Goal: Obtain resource: Obtain resource

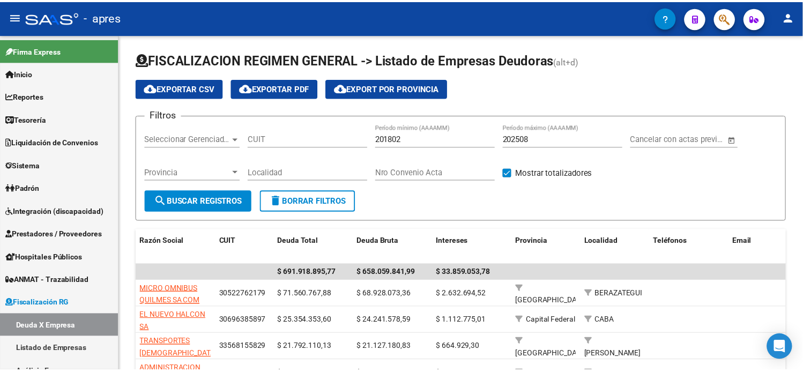
scroll to position [77, 0]
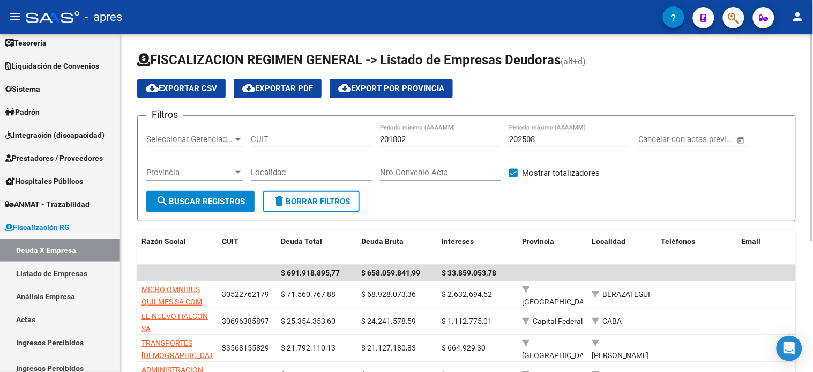
drag, startPoint x: 298, startPoint y: 145, endPoint x: 234, endPoint y: 194, distance: 80.6
click at [298, 144] on input "CUIT" at bounding box center [311, 140] width 121 height 10
paste input "33-71473988-9"
type input "33-71473988-9"
click at [209, 206] on button "search Buscar Registros" at bounding box center [200, 201] width 108 height 21
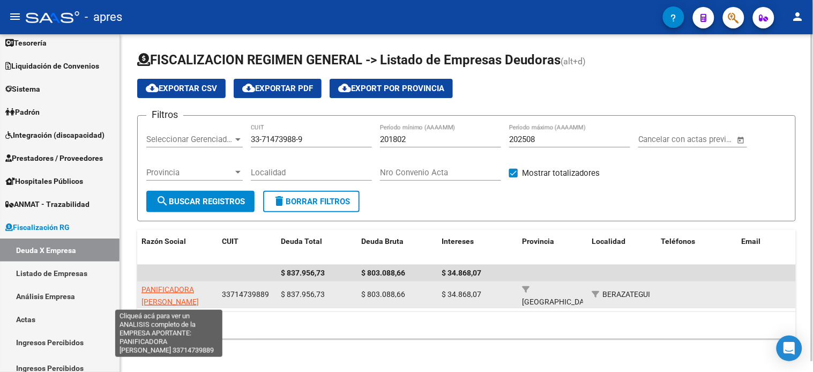
click at [189, 297] on span "PANIFICADORA [PERSON_NAME]" at bounding box center [170, 295] width 57 height 21
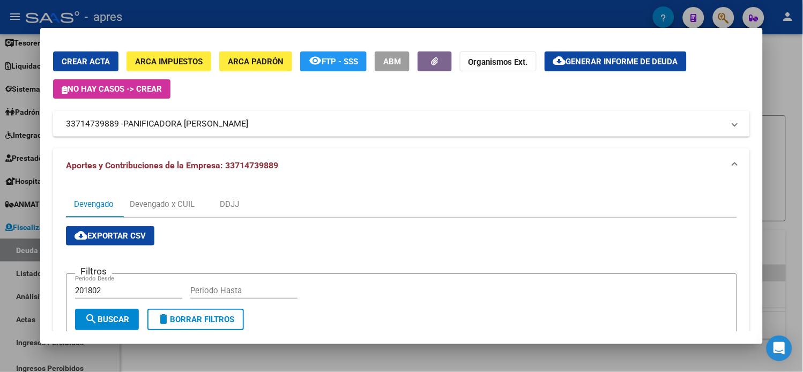
scroll to position [0, 0]
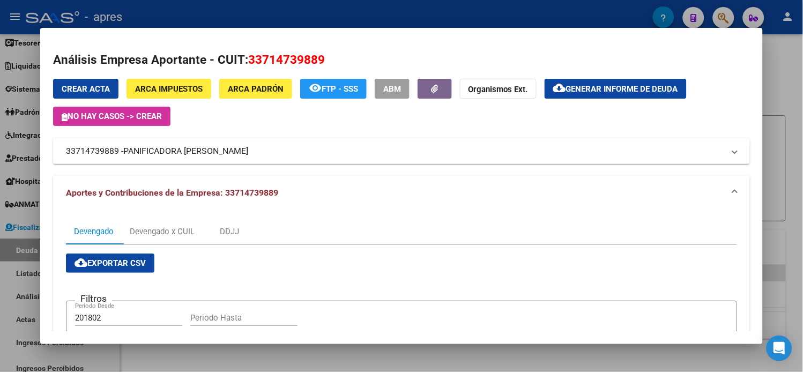
click at [614, 88] on span "Generar informe de deuda" at bounding box center [622, 89] width 112 height 10
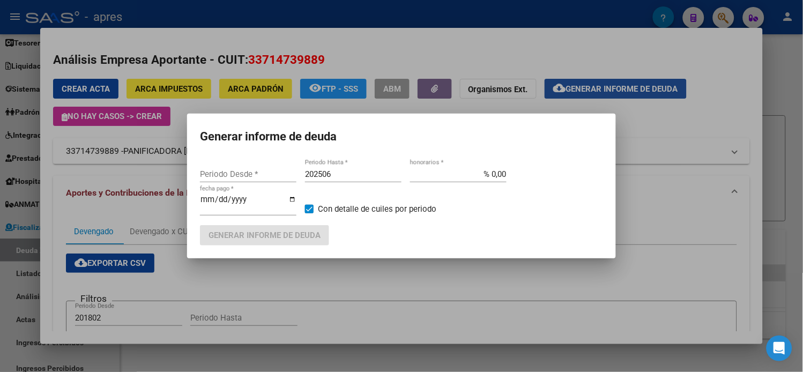
type input "201802"
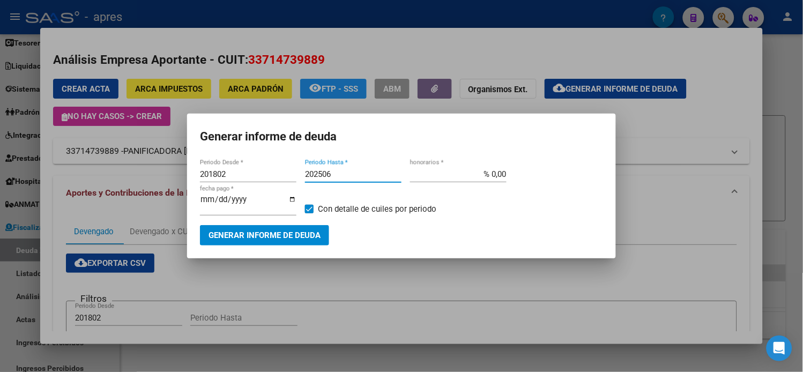
click at [334, 179] on input "202506" at bounding box center [353, 174] width 97 height 10
type input "202508"
click at [303, 235] on span "Generar informe de deuda" at bounding box center [265, 236] width 112 height 10
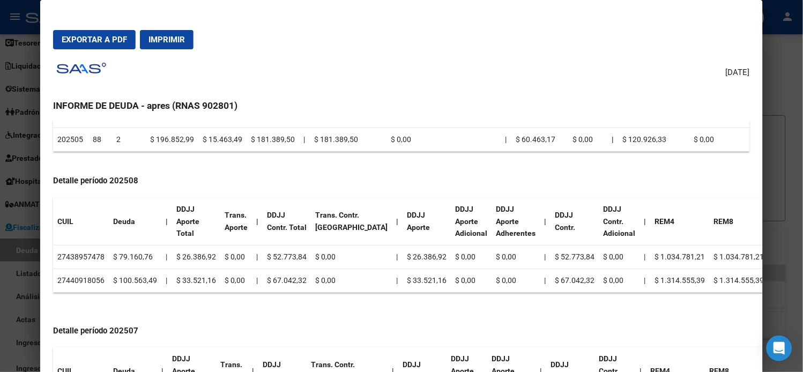
scroll to position [238, 0]
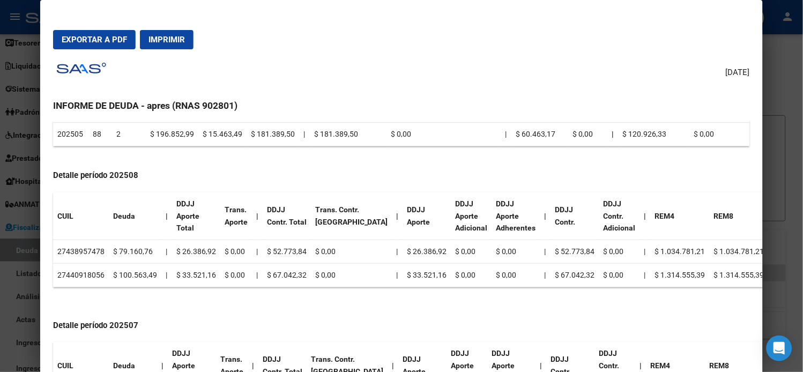
click at [83, 252] on td "27438957478" at bounding box center [81, 252] width 56 height 24
copy td "27438957478"
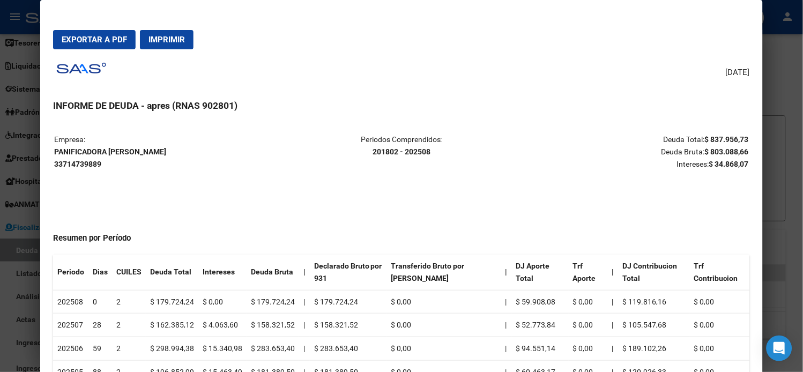
drag, startPoint x: 55, startPoint y: 152, endPoint x: 162, endPoint y: 152, distance: 107.8
click at [162, 152] on p "Empresa: PANIFICADORA [PERSON_NAME] 33714739889" at bounding box center [169, 152] width 231 height 36
copy strong "PANIFICADORA [PERSON_NAME]"
click at [31, 51] on div at bounding box center [401, 186] width 803 height 372
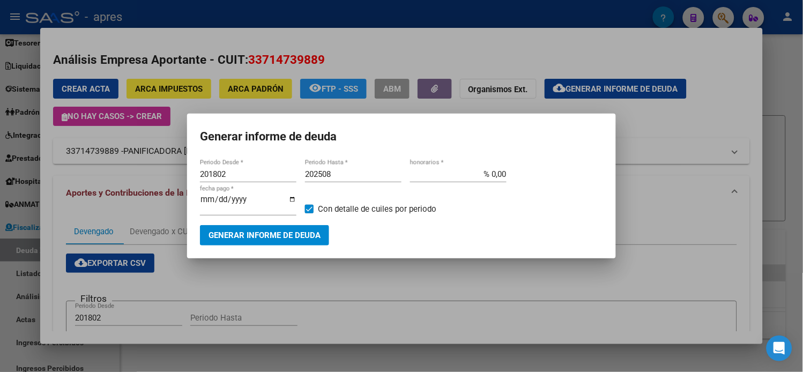
click at [25, 50] on div at bounding box center [401, 186] width 803 height 372
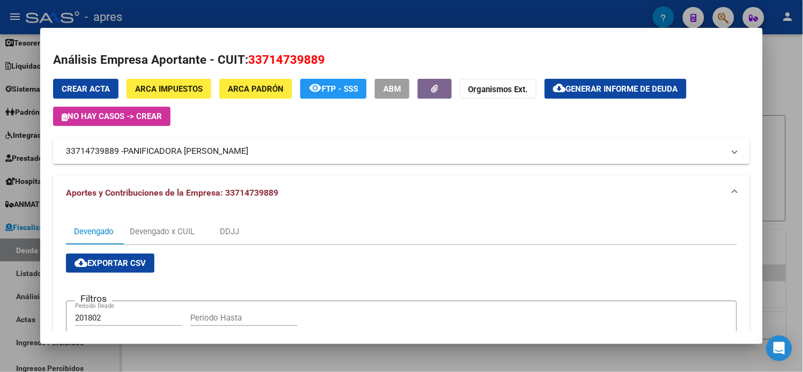
click at [20, 50] on div at bounding box center [401, 186] width 803 height 372
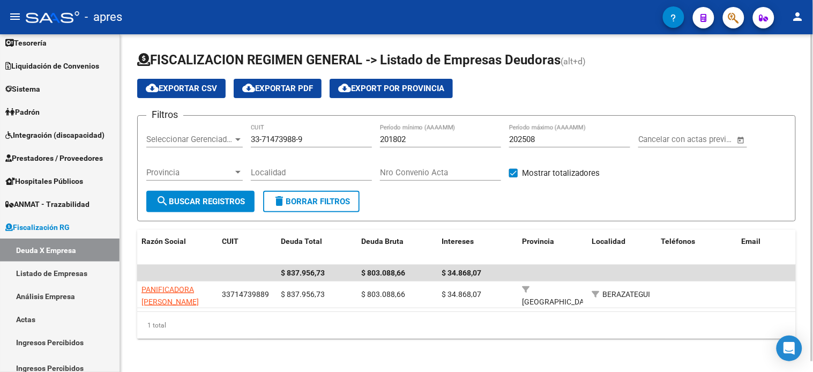
click at [290, 144] on input "33-71473988-9" at bounding box center [311, 140] width 121 height 10
paste input "0-70836142-5"
type input "30-70836142-5"
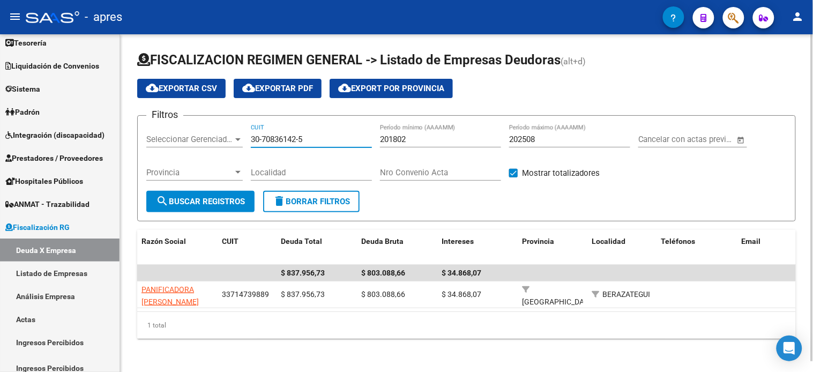
click at [235, 202] on span "search Buscar Registros" at bounding box center [200, 202] width 89 height 10
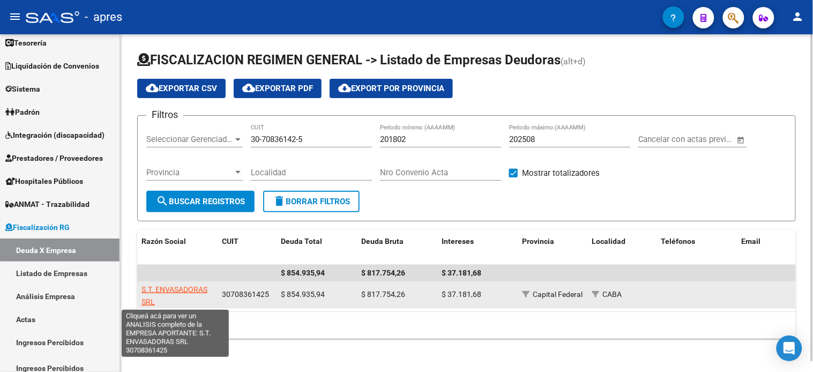
click at [188, 288] on span "S.T. ENVASADORAS SRL" at bounding box center [175, 295] width 66 height 21
type textarea "30708361425"
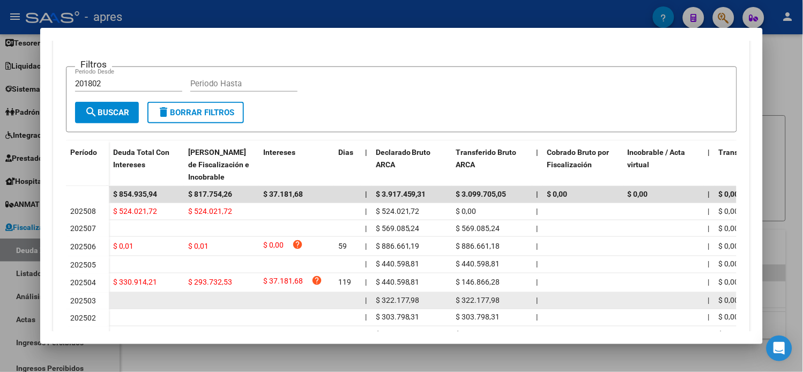
scroll to position [298, 0]
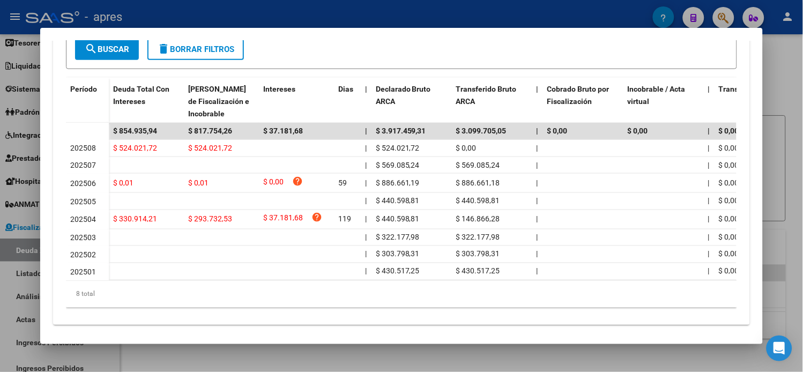
click at [790, 83] on div at bounding box center [401, 186] width 803 height 372
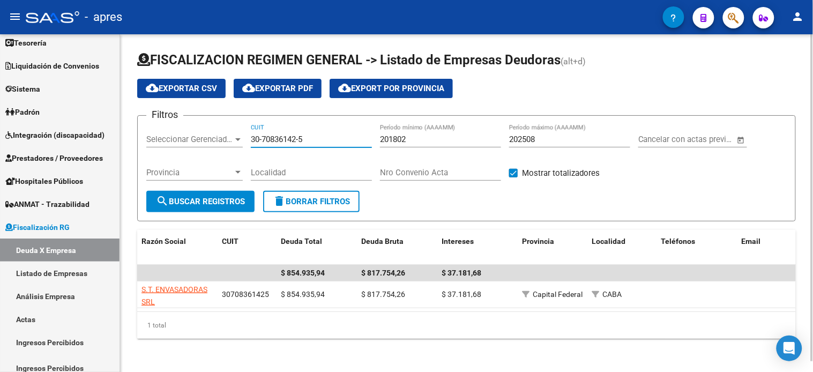
click at [267, 139] on input "30-70836142-5" at bounding box center [311, 140] width 121 height 10
paste input "1771142-0"
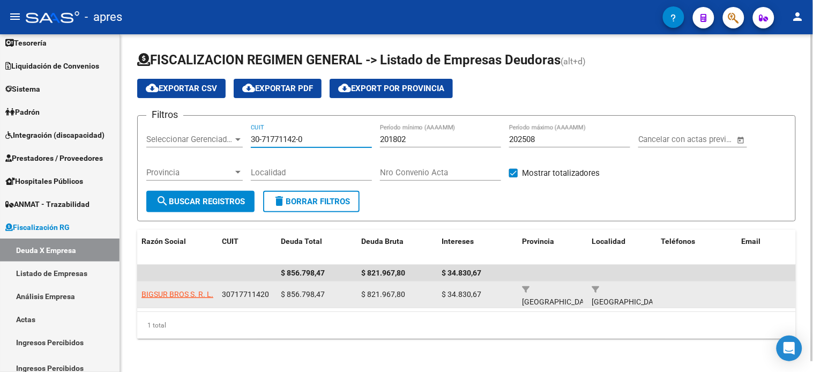
type input "30-71771142-0"
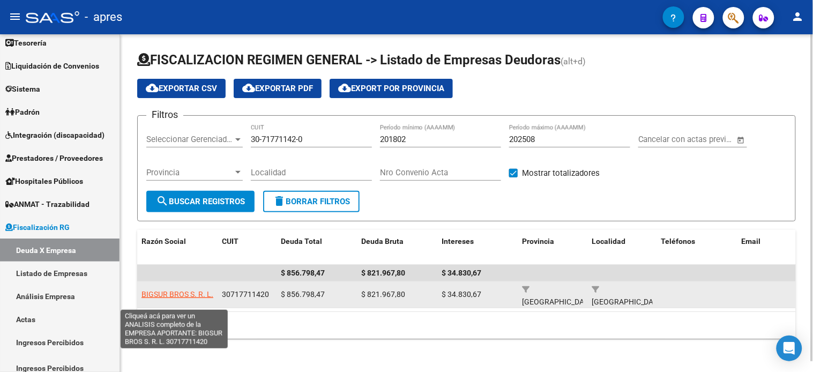
click at [194, 290] on span "BIGSUR BROS S. R. L." at bounding box center [178, 294] width 72 height 9
type textarea "30717711420"
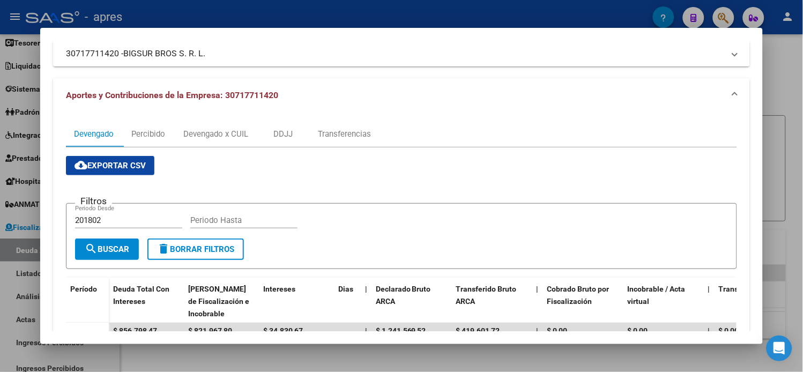
scroll to position [39, 0]
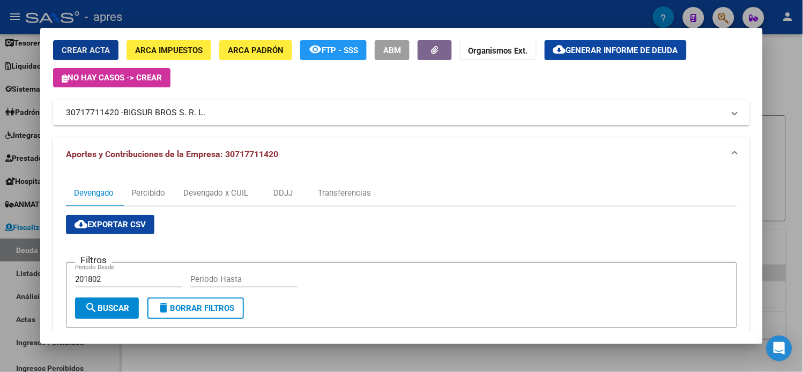
click at [583, 58] on button "cloud_download Generar informe de deuda" at bounding box center [616, 50] width 142 height 20
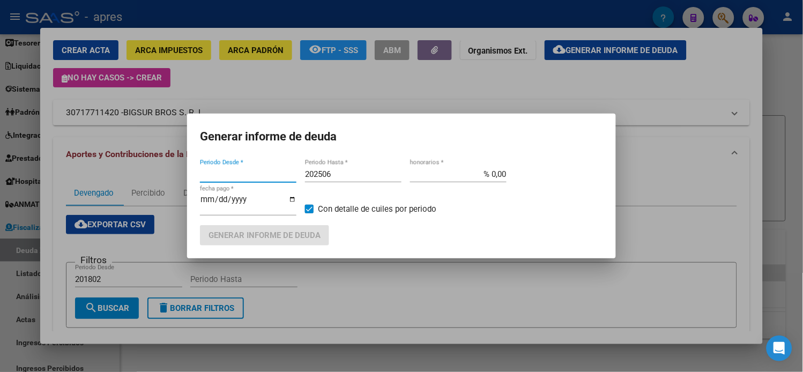
click at [350, 179] on input "202506" at bounding box center [353, 174] width 97 height 10
type input "202508"
type input "201802"
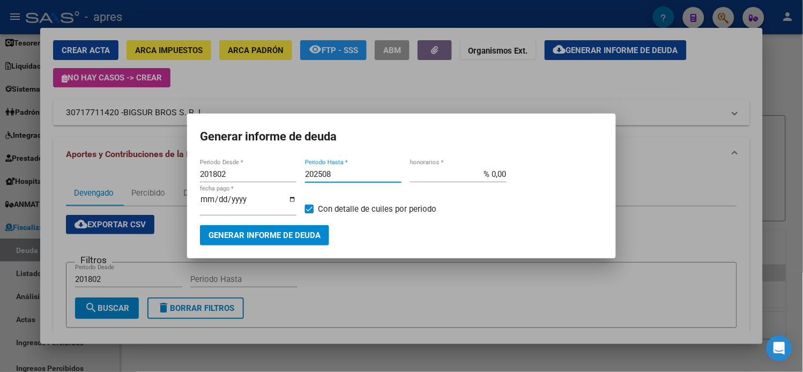
type input "202508"
click at [308, 234] on span "Generar informe de deuda" at bounding box center [265, 236] width 112 height 10
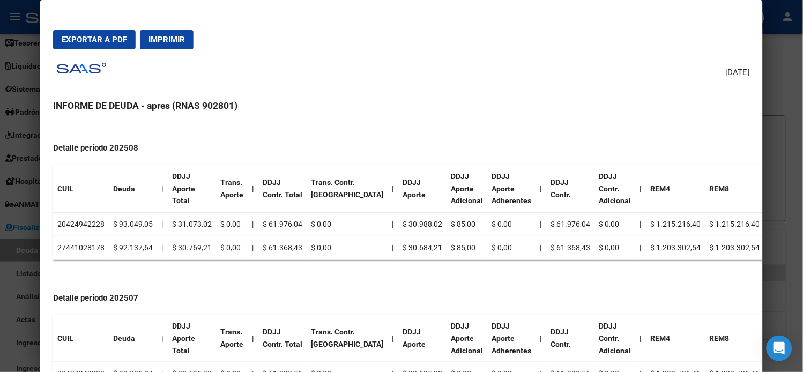
scroll to position [417, 0]
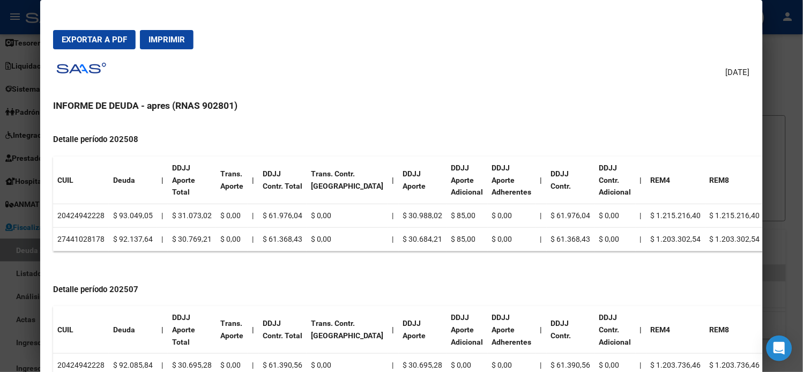
click at [84, 217] on td "20424942228" at bounding box center [81, 216] width 56 height 24
copy td "20424942228"
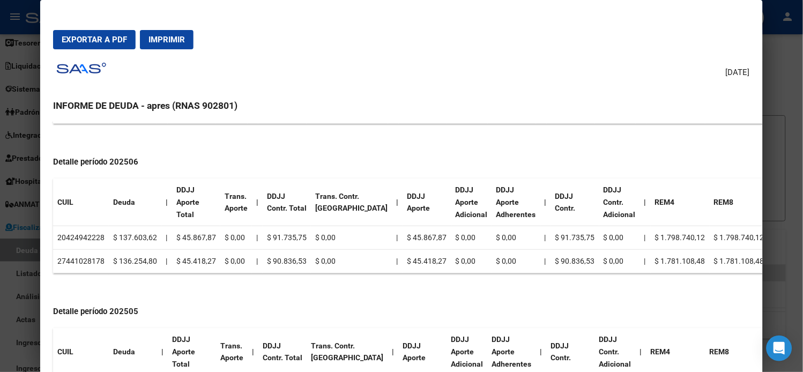
scroll to position [747, 0]
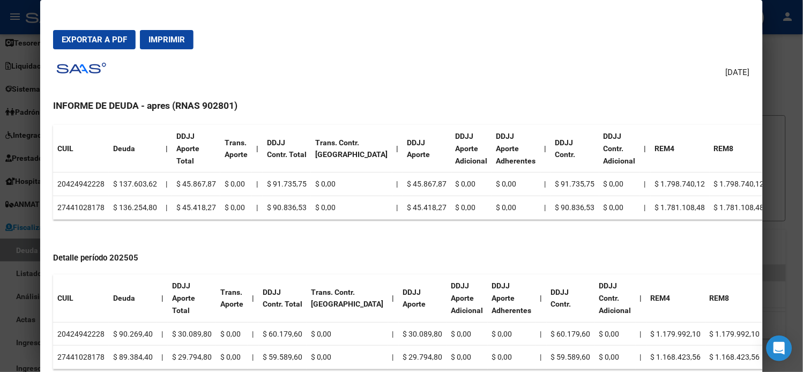
click at [405, 357] on td "$ 29.794,80" at bounding box center [423, 358] width 48 height 24
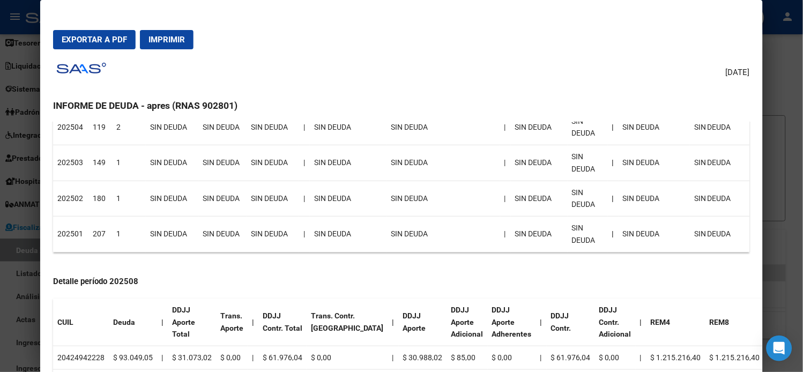
scroll to position [271, 0]
